Goal: Task Accomplishment & Management: Manage account settings

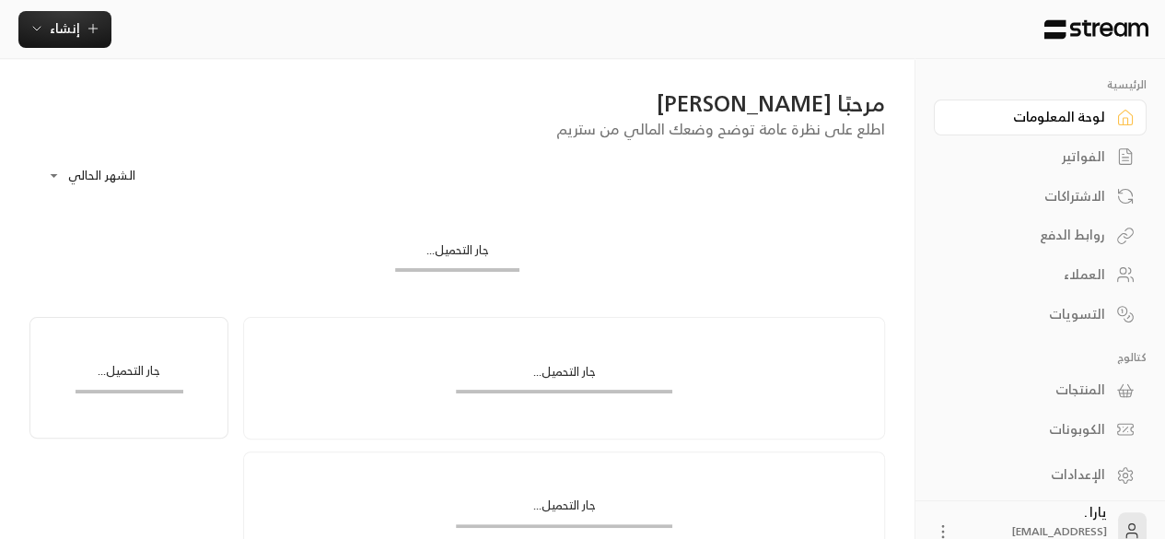
scroll to position [49, 0]
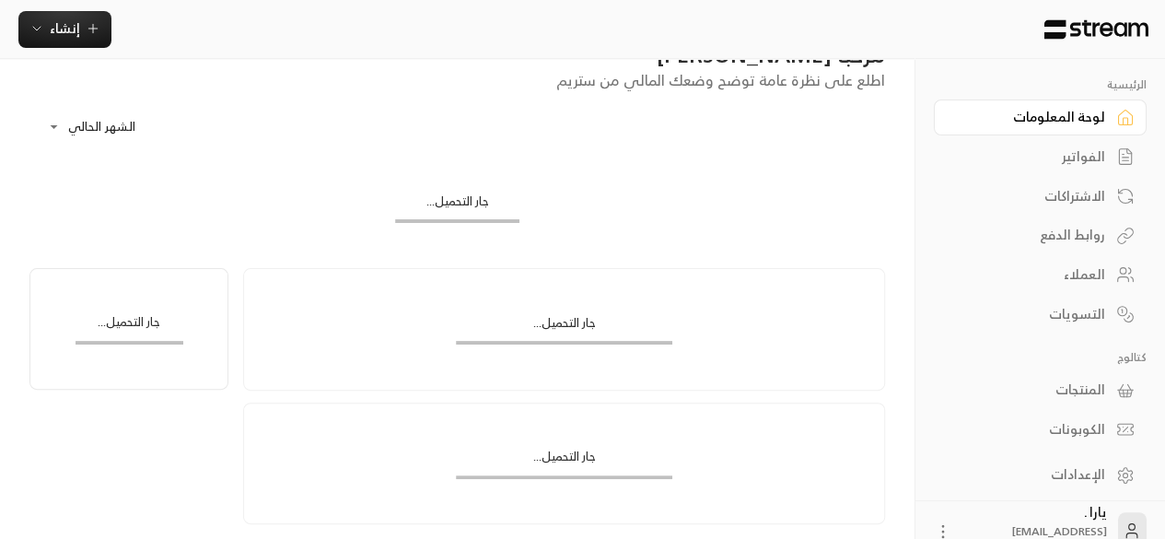
click at [1070, 202] on div "الاشتراكات" at bounding box center [1031, 196] width 148 height 18
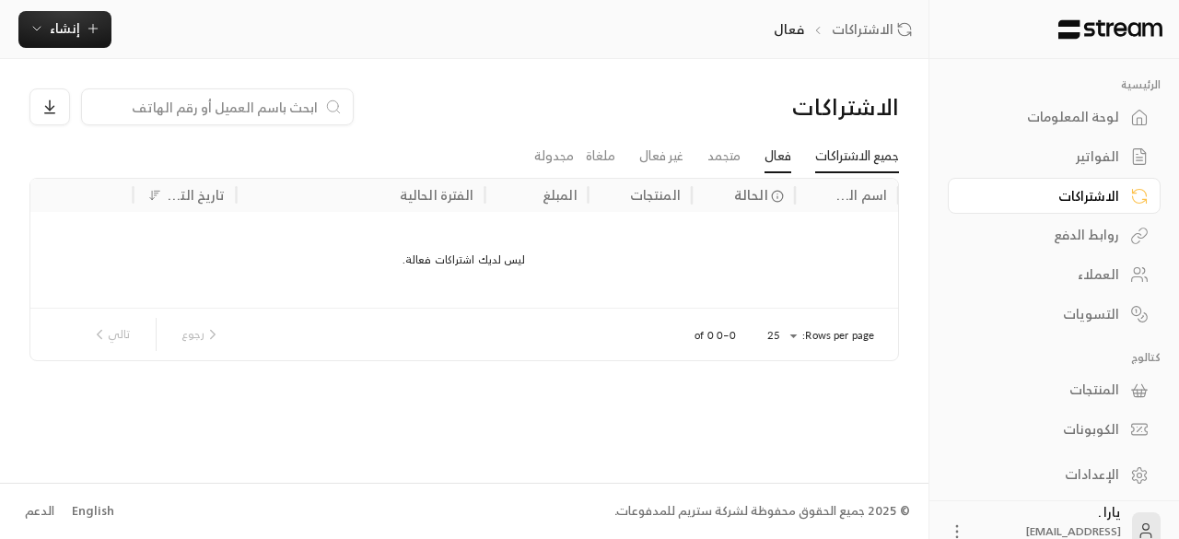
click at [851, 165] on link "جميع الاشتراكات" at bounding box center [857, 156] width 84 height 33
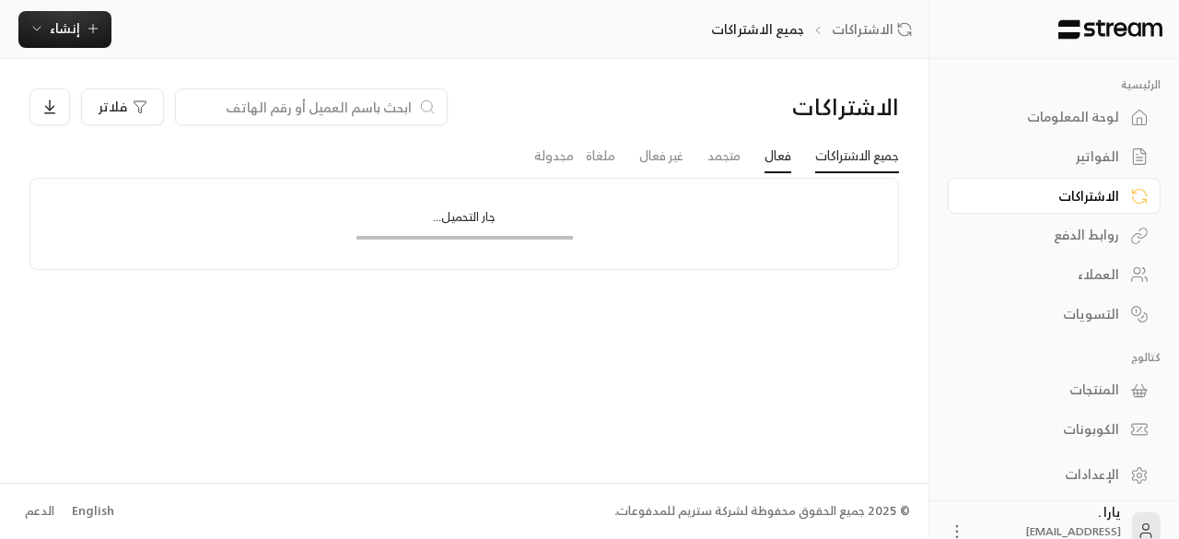
click at [772, 159] on link "فعال" at bounding box center [777, 156] width 27 height 33
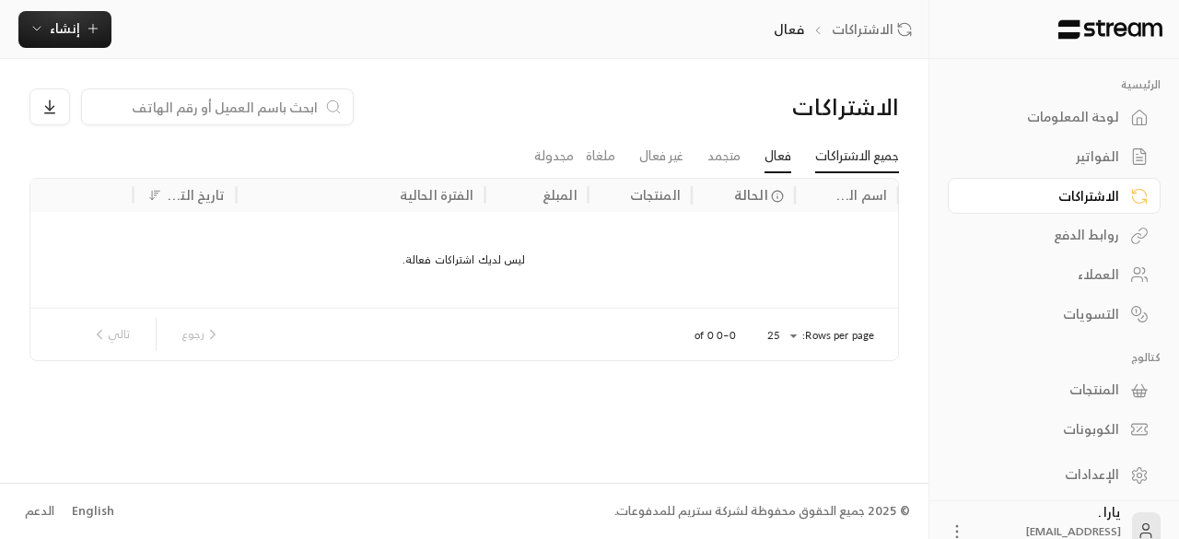
click at [852, 158] on link "جميع الاشتراكات" at bounding box center [857, 156] width 84 height 33
click at [597, 158] on link "ملغاة" at bounding box center [600, 156] width 29 height 33
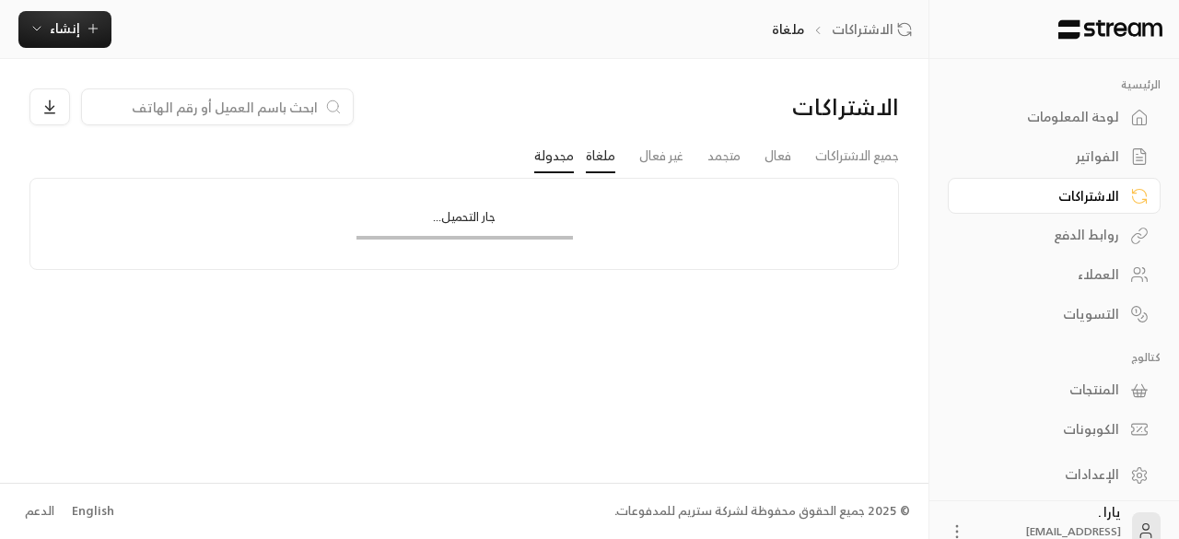
click at [562, 158] on link "مجدولة" at bounding box center [554, 156] width 40 height 33
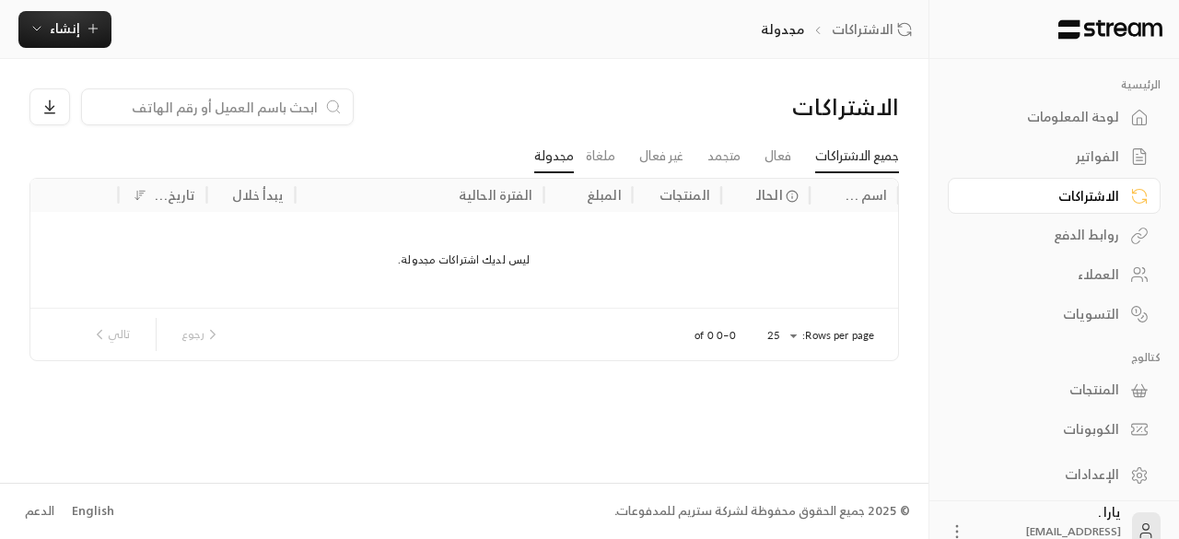
click at [858, 163] on link "جميع الاشتراكات" at bounding box center [857, 156] width 84 height 33
